Goal: Task Accomplishment & Management: Manage account settings

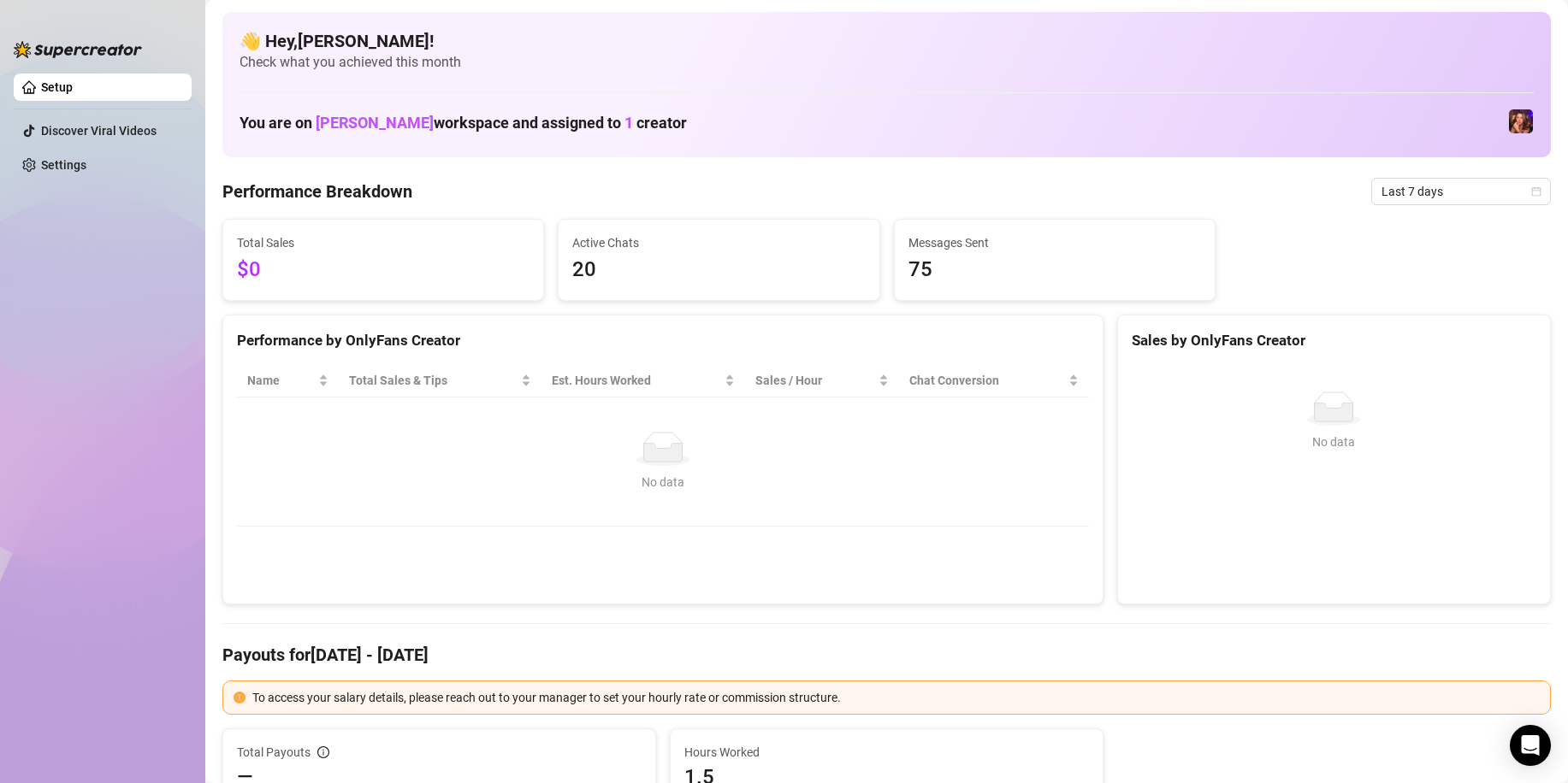
click at [264, 268] on span "$0" at bounding box center [383, 270] width 293 height 33
click at [266, 277] on span "$0" at bounding box center [383, 270] width 293 height 33
click at [321, 285] on span "$0" at bounding box center [383, 270] width 293 height 33
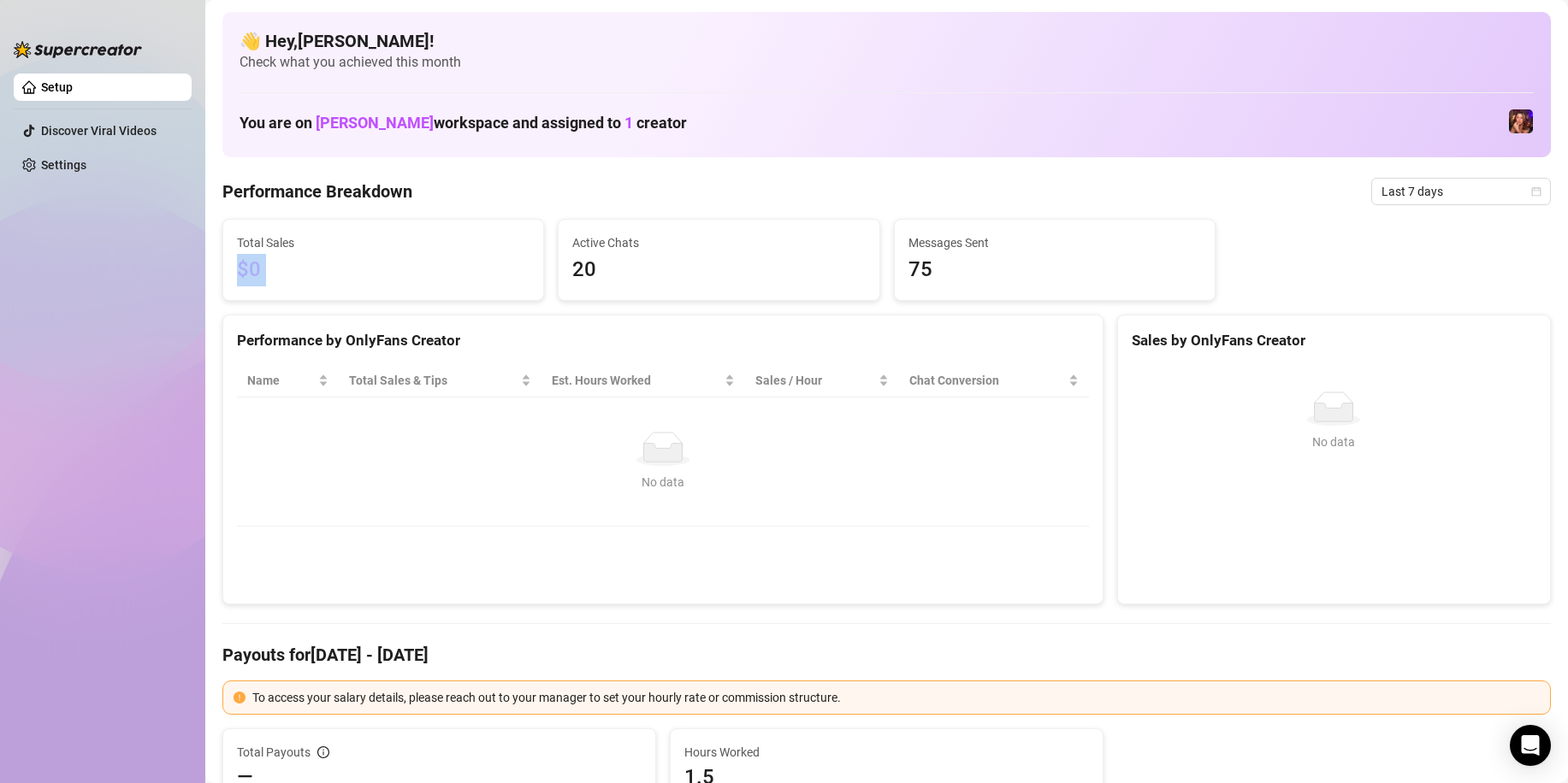
click at [321, 285] on span "$0" at bounding box center [383, 270] width 293 height 33
click at [1467, 199] on span "Last 7 days" at bounding box center [1460, 191] width 159 height 25
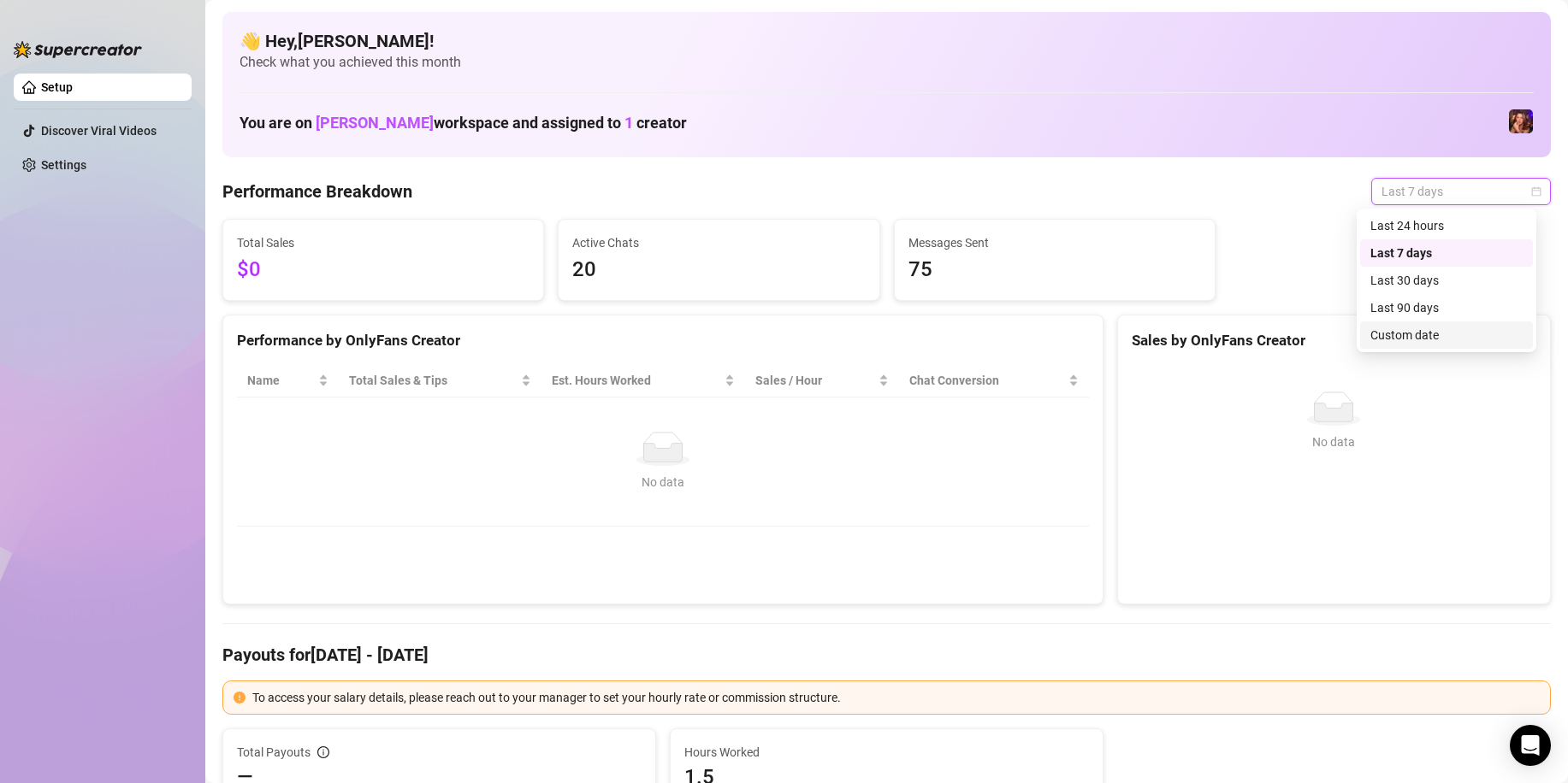
click at [1414, 329] on div "Custom date" at bounding box center [1447, 335] width 152 height 19
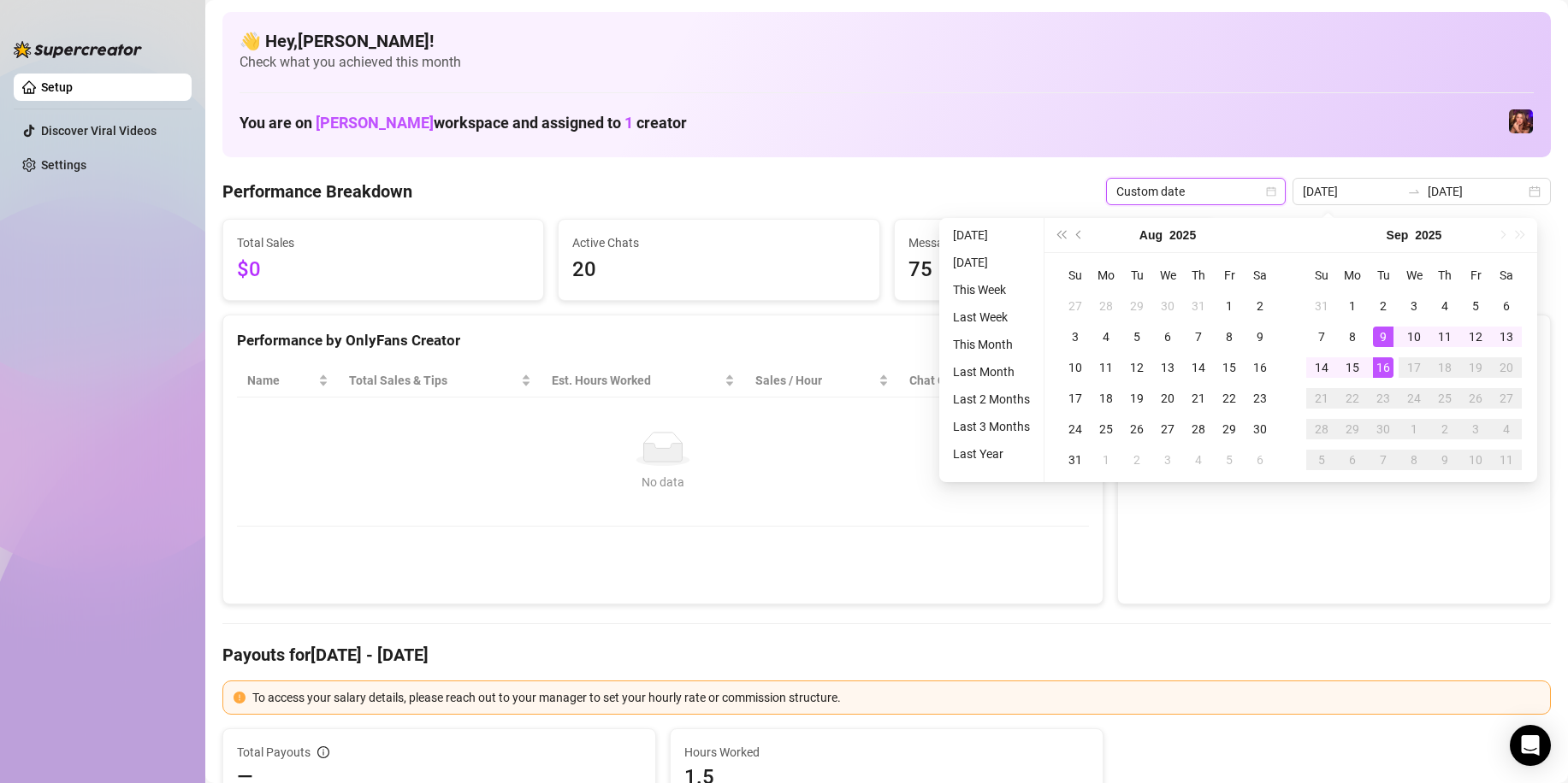
type input "[DATE]"
click at [1387, 372] on div "16" at bounding box center [1383, 368] width 21 height 21
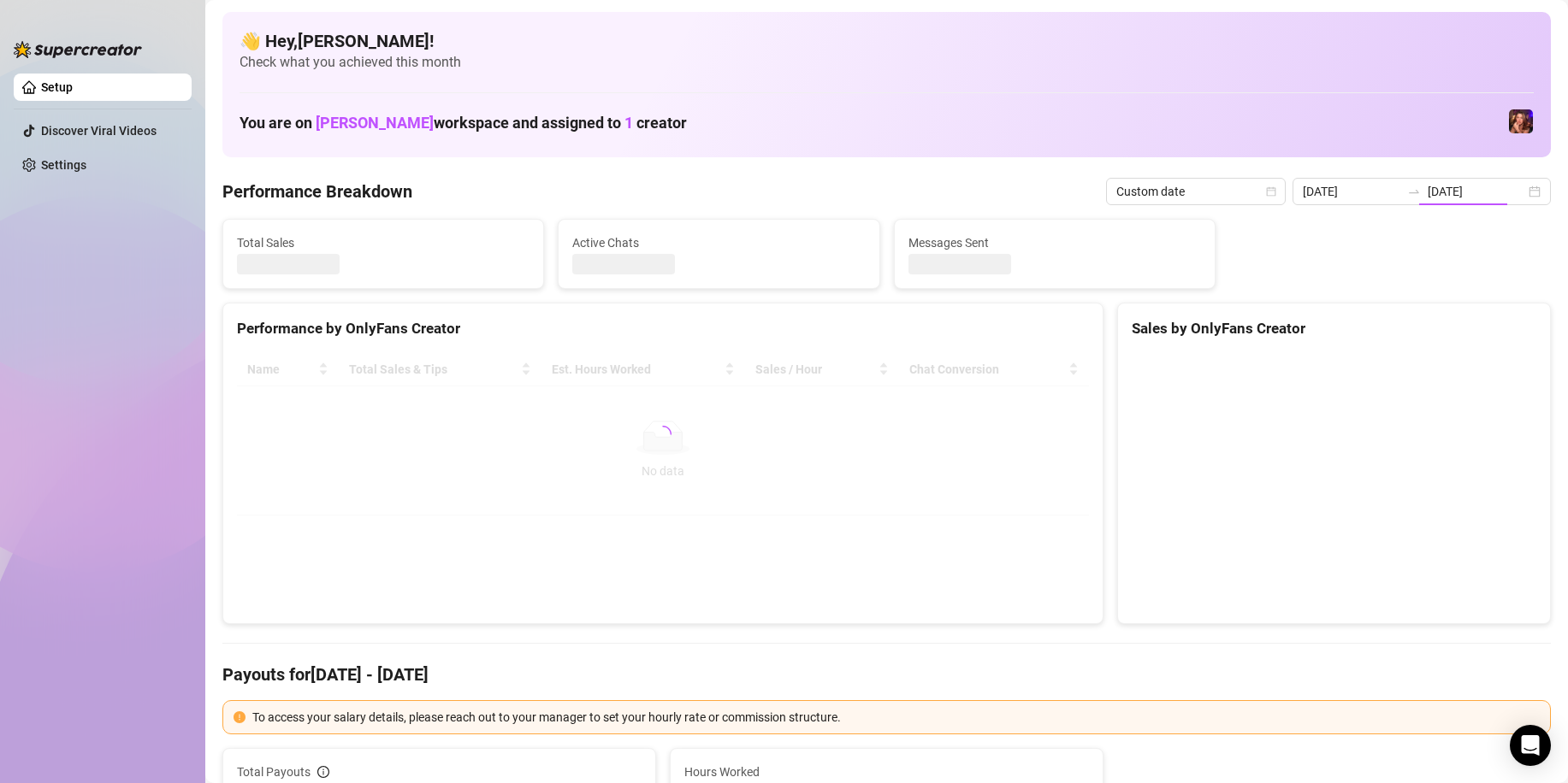
type input "[DATE]"
